Goal: Information Seeking & Learning: Compare options

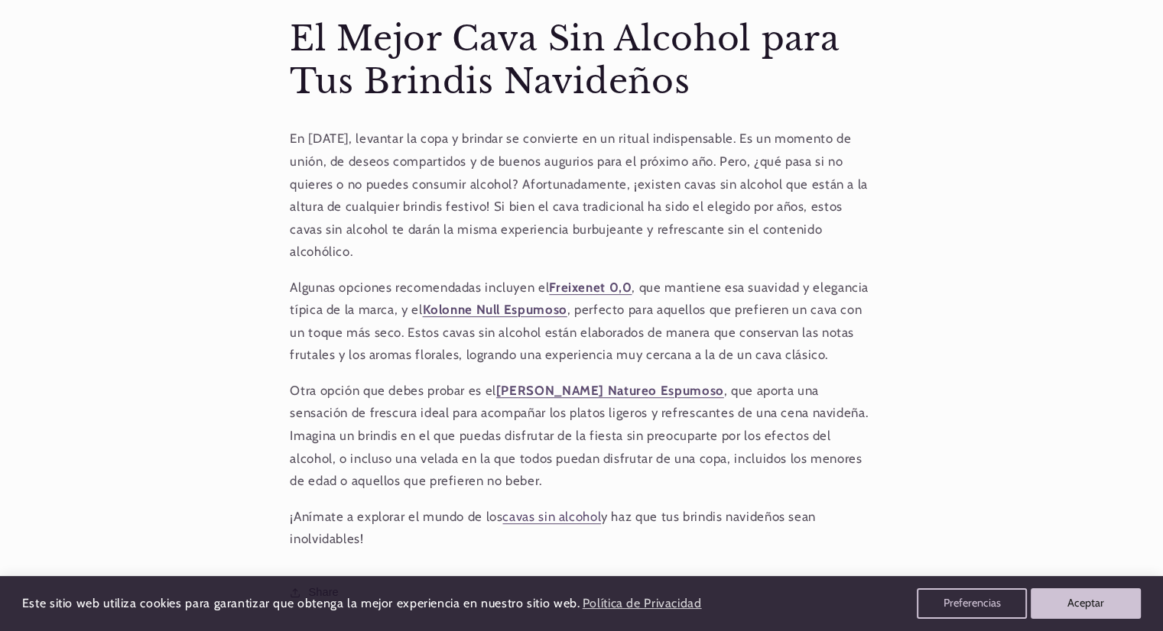
scroll to position [581, 0]
click at [559, 383] on strong "[PERSON_NAME] Natureo Espumoso" at bounding box center [610, 390] width 228 height 15
click at [527, 302] on strong "Kolonne Null Espumoso" at bounding box center [494, 309] width 144 height 15
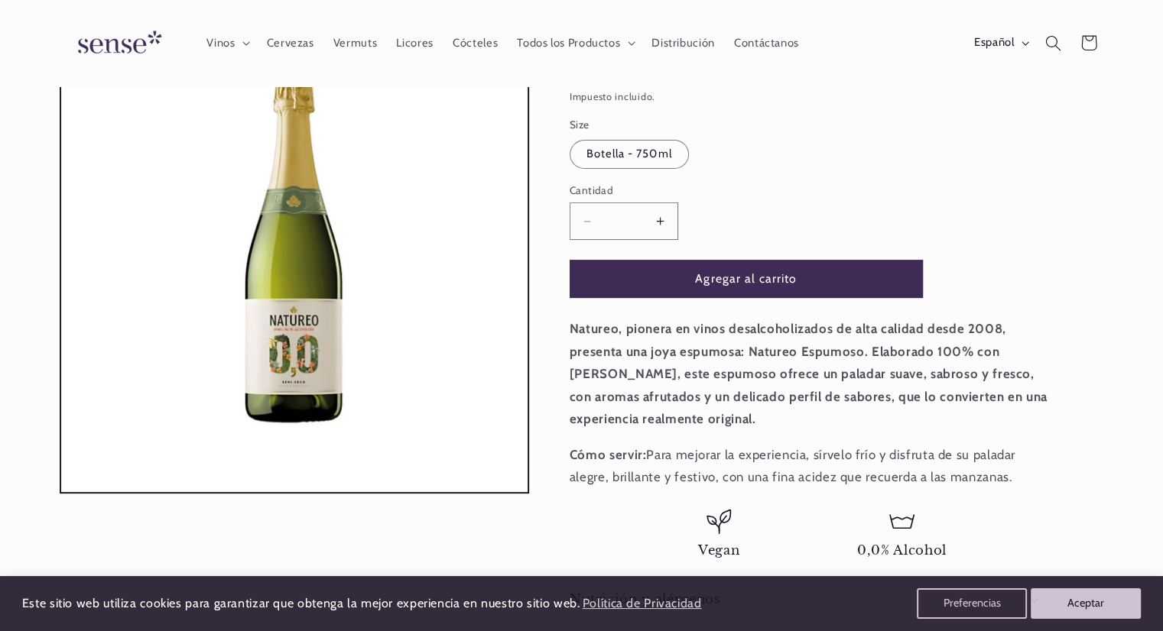
scroll to position [0, 1018]
